Goal: Feedback & Contribution: Leave review/rating

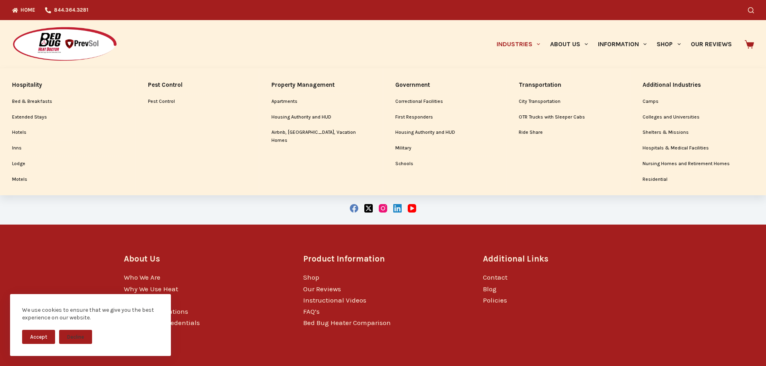
click at [524, 41] on link "Industries" at bounding box center [517, 44] width 53 height 48
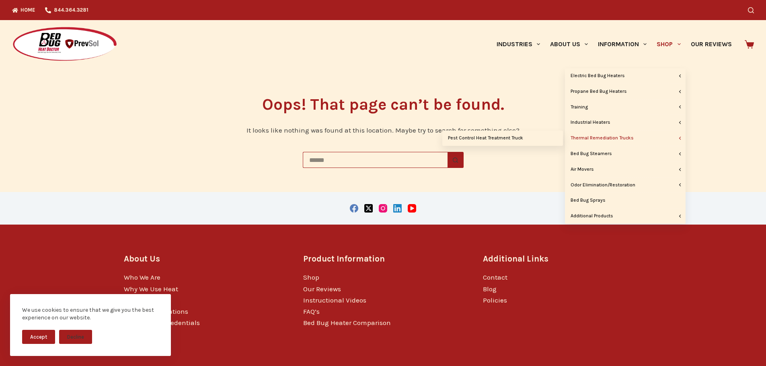
click at [627, 138] on link "Thermal Remediation Trucks" at bounding box center [625, 138] width 121 height 15
click at [601, 140] on link "Thermal Remediation Trucks" at bounding box center [625, 138] width 121 height 15
click at [541, 139] on link "Pest Control Heat Treatment Truck" at bounding box center [502, 138] width 121 height 15
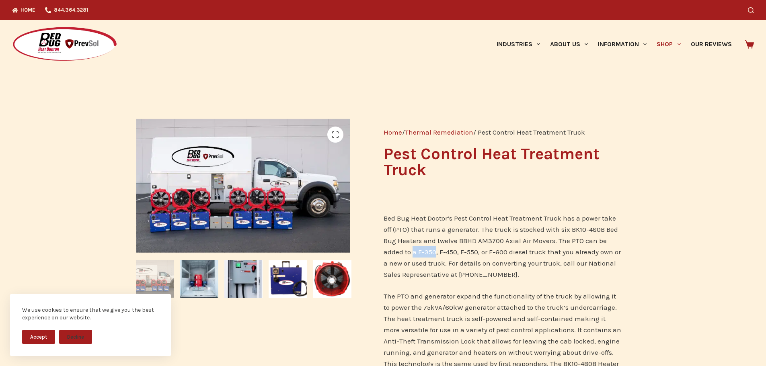
drag, startPoint x: 412, startPoint y: 250, endPoint x: 435, endPoint y: 251, distance: 22.5
click at [435, 251] on p "Bed Bug Heat Doctor’s Pest Control Heat Treatment Truck has a power take off (P…" at bounding box center [503, 247] width 238 height 68
copy p "a F-350"
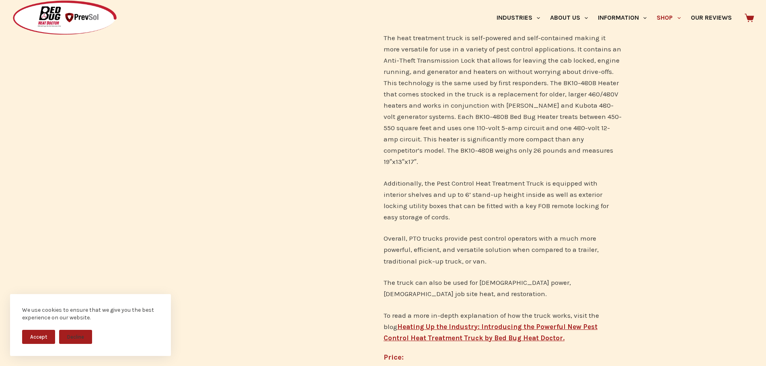
scroll to position [282, 0]
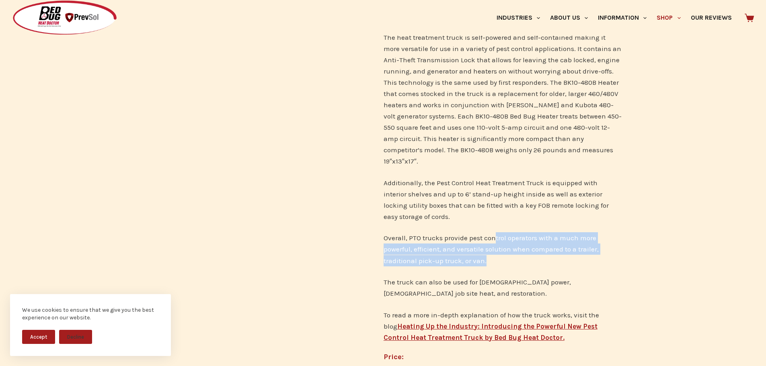
drag, startPoint x: 496, startPoint y: 225, endPoint x: 606, endPoint y: 247, distance: 112.0
click at [606, 247] on p "Overall, PTO trucks provide pest control operators with a much more powerful, e…" at bounding box center [503, 249] width 238 height 34
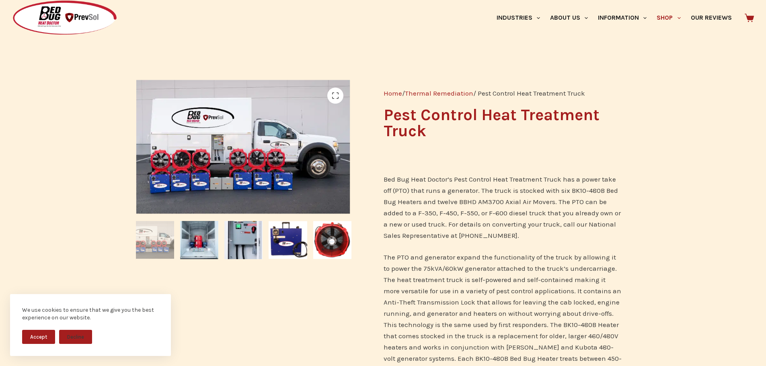
scroll to position [0, 0]
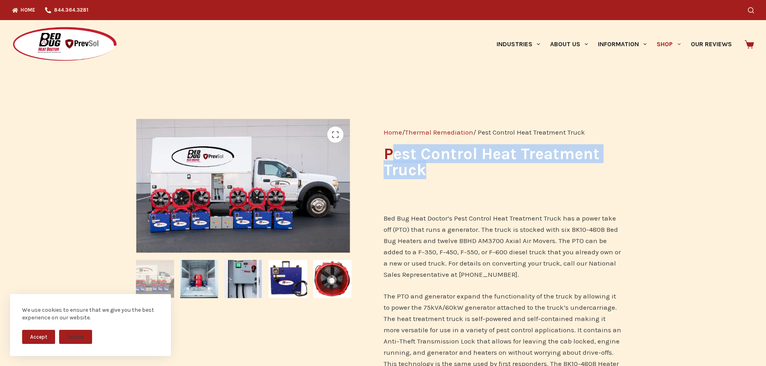
drag, startPoint x: 389, startPoint y: 150, endPoint x: 551, endPoint y: 171, distance: 163.1
click at [551, 171] on h1 "Pest Control Heat Treatment Truck" at bounding box center [503, 162] width 238 height 32
click at [477, 169] on h1 "Pest Control Heat Treatment Truck" at bounding box center [503, 162] width 238 height 32
drag, startPoint x: 434, startPoint y: 172, endPoint x: 376, endPoint y: 156, distance: 60.0
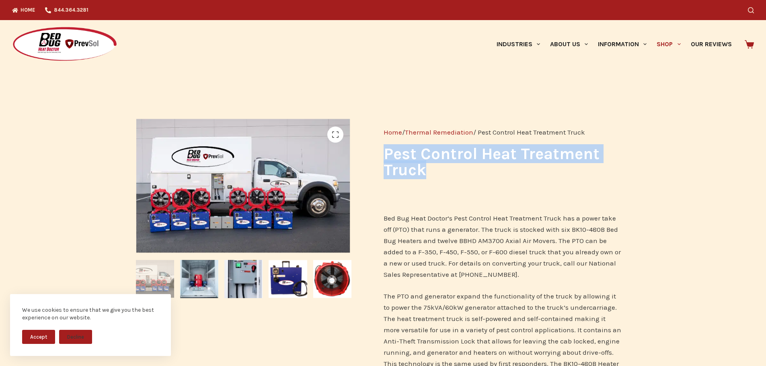
copy h1 "Pest Control Heat Treatment Truck"
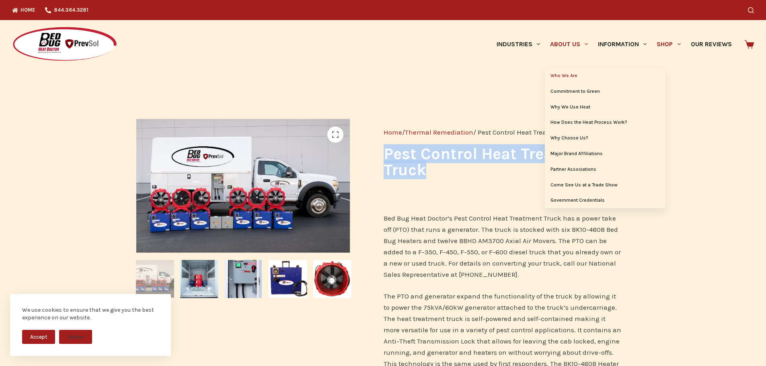
click at [578, 76] on link "Who We Are" at bounding box center [605, 75] width 121 height 15
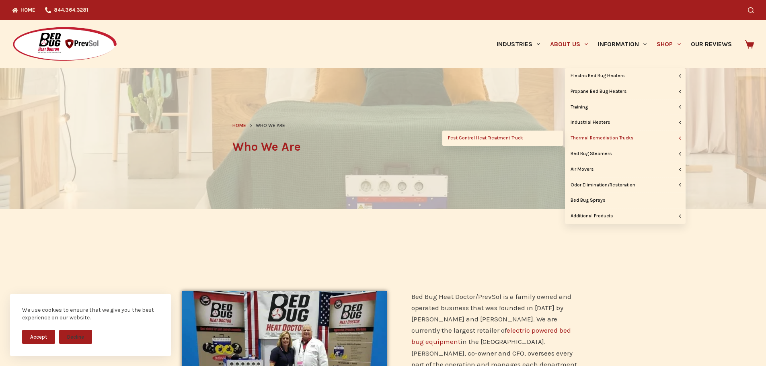
click at [554, 138] on link "Pest Control Heat Treatment Truck" at bounding box center [502, 138] width 121 height 15
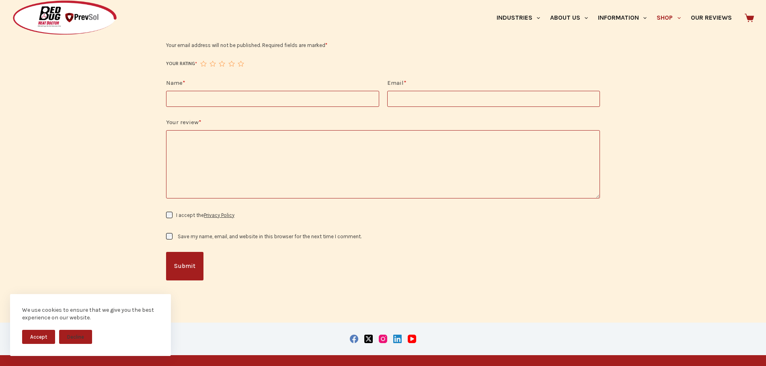
scroll to position [1206, 0]
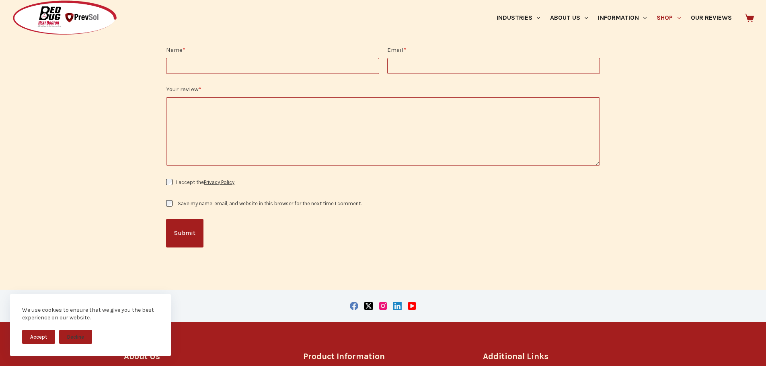
click at [214, 97] on textarea "Your review *" at bounding box center [383, 131] width 434 height 68
click at [190, 58] on input "Name *" at bounding box center [272, 66] width 213 height 16
type input "**********"
click at [435, 61] on input "Email *" at bounding box center [493, 66] width 213 height 16
type input "**********"
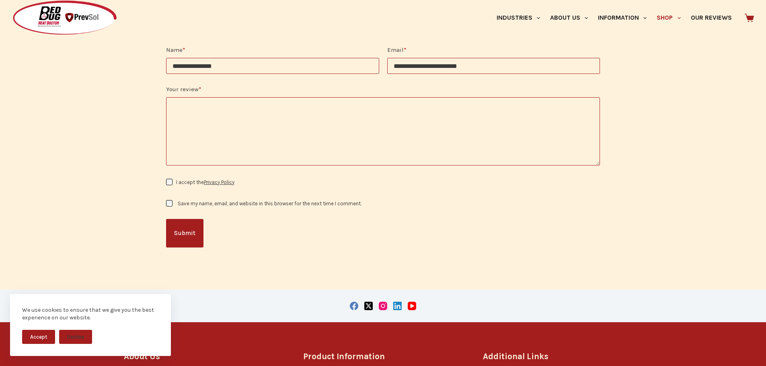
click at [398, 101] on textarea "Your review *" at bounding box center [383, 131] width 434 height 68
type textarea "**********"
click at [176, 229] on button "Submit" at bounding box center [184, 233] width 37 height 29
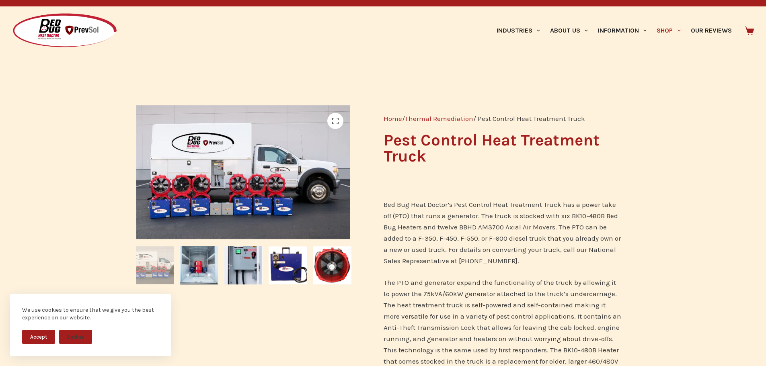
scroll to position [0, 0]
